Goal: Find specific page/section: Find specific page/section

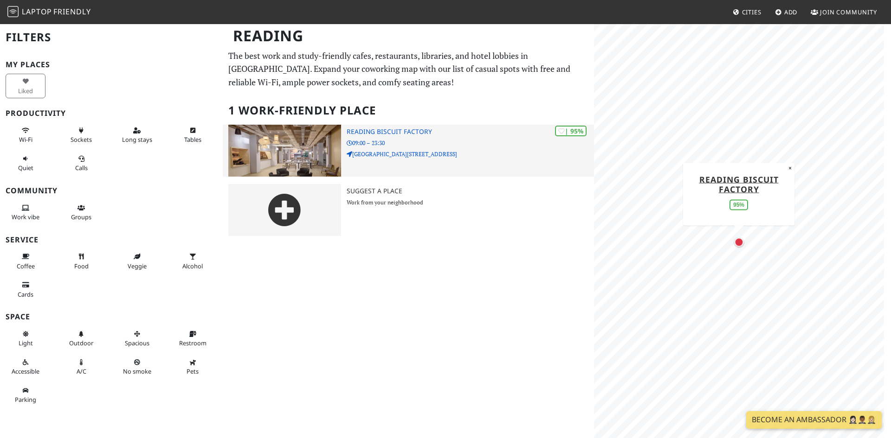
click at [361, 134] on h3 "Reading Biscuit Factory" at bounding box center [470, 132] width 247 height 8
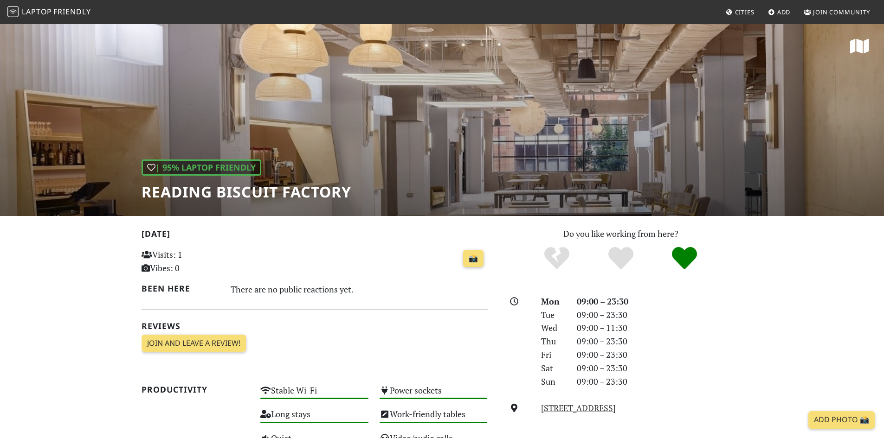
click at [215, 197] on h1 "Reading Biscuit Factory" at bounding box center [247, 192] width 210 height 18
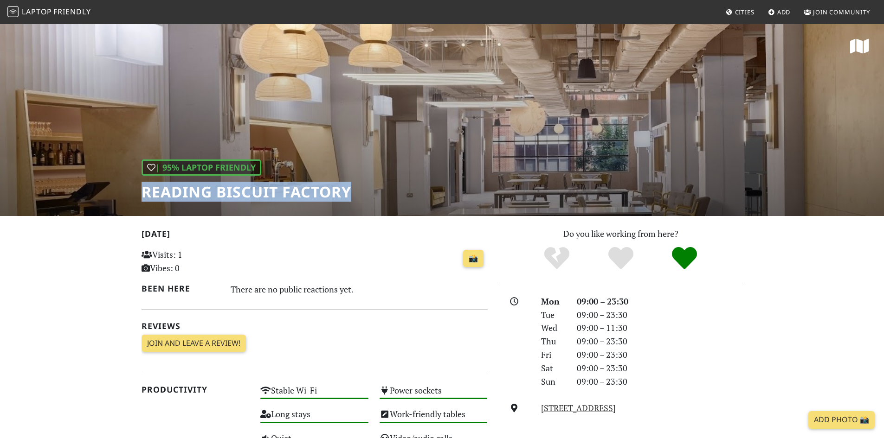
click at [215, 196] on h1 "Reading Biscuit Factory" at bounding box center [247, 192] width 210 height 18
copy div "Reading Biscuit Factory"
